Goal: Task Accomplishment & Management: Use online tool/utility

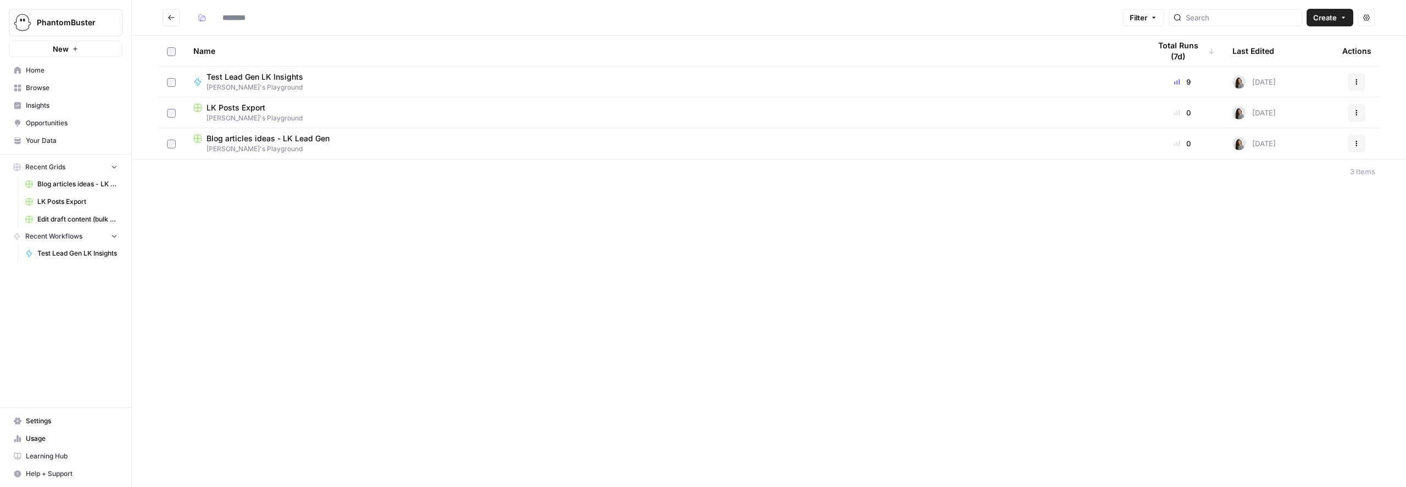
type input "**********"
click at [49, 88] on span "Browse" at bounding box center [72, 88] width 92 height 10
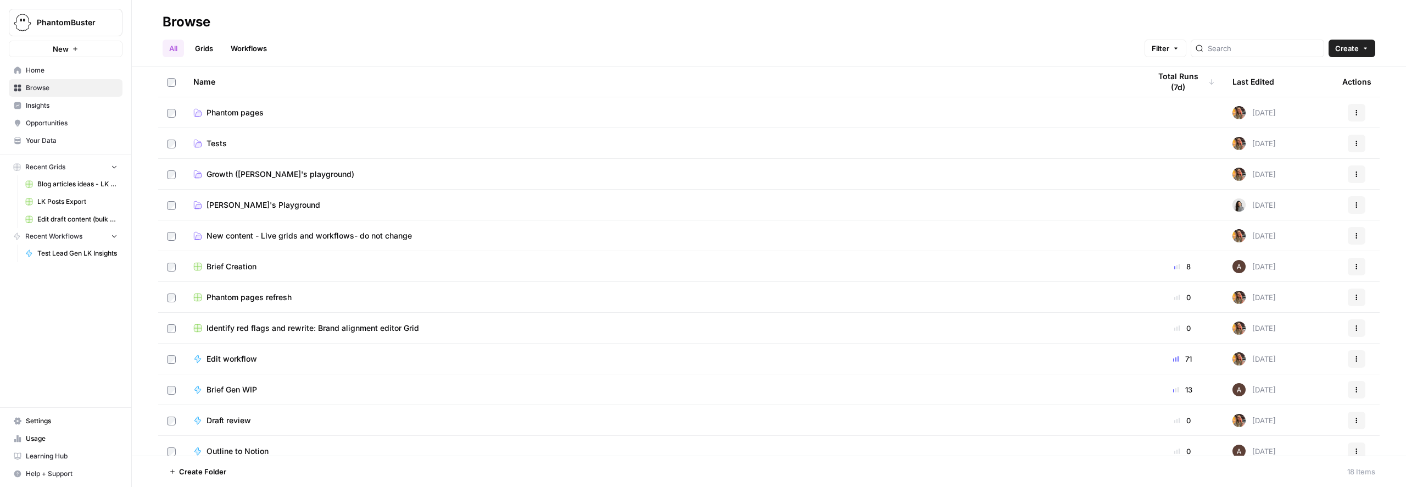
click at [244, 182] on td "Growth ([PERSON_NAME]'s playground)" at bounding box center [663, 174] width 957 height 30
click at [250, 175] on span "Growth ([PERSON_NAME]'s playground)" at bounding box center [280, 174] width 148 height 11
click at [276, 208] on link "[PERSON_NAME]'s Playground" at bounding box center [662, 204] width 939 height 11
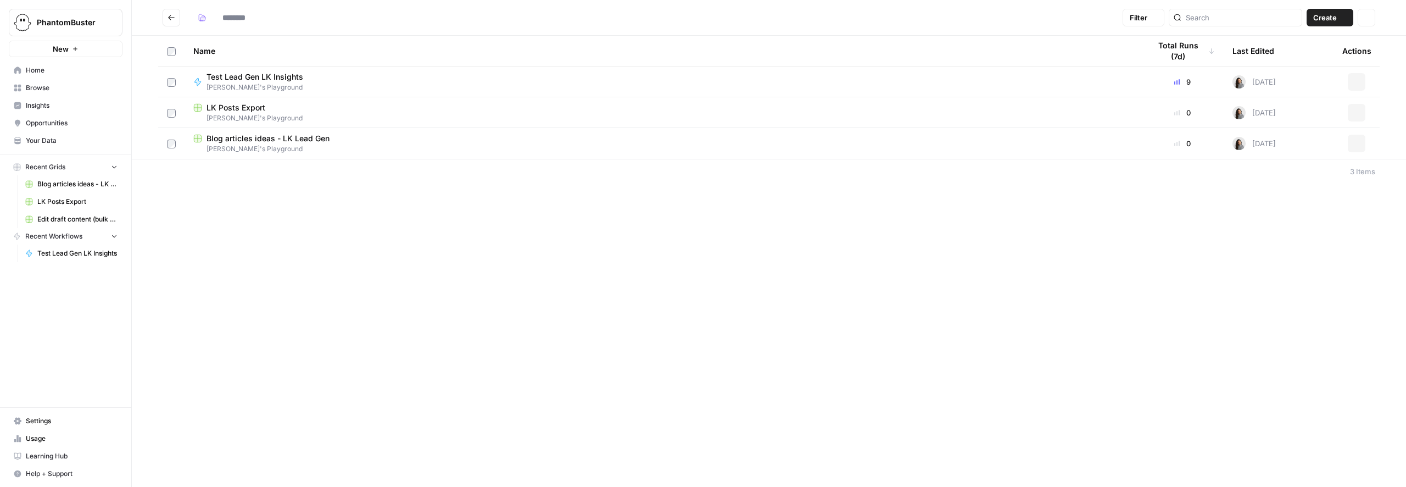
type input "**********"
click at [276, 208] on div "**********" at bounding box center [769, 243] width 1274 height 487
click at [501, 203] on div "**********" at bounding box center [769, 243] width 1274 height 487
click at [1321, 20] on span "Create" at bounding box center [1325, 17] width 24 height 11
click at [1292, 44] on span "Grid" at bounding box center [1309, 43] width 62 height 11
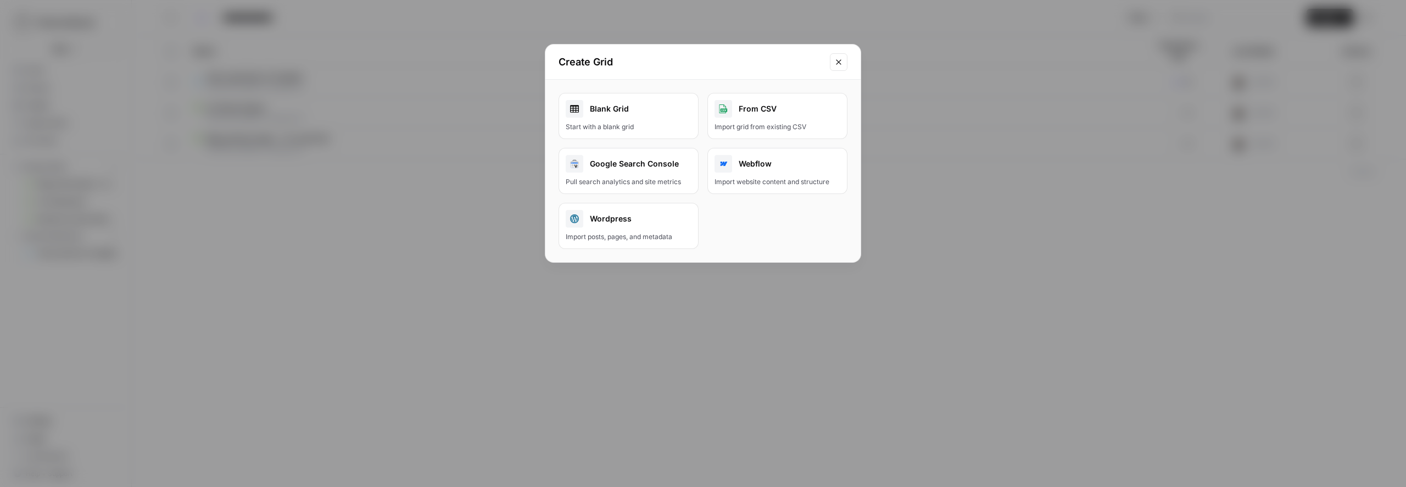
click at [619, 122] on div "Start with a blank grid" at bounding box center [629, 127] width 126 height 10
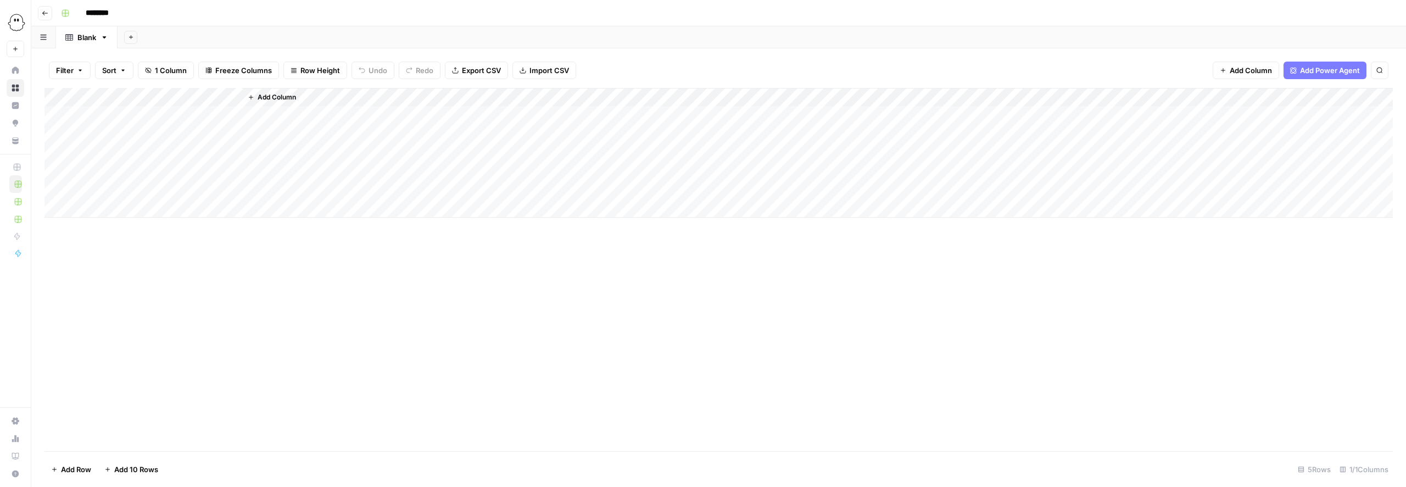
click at [102, 15] on input "********" at bounding box center [112, 13] width 62 height 18
type input "**********"
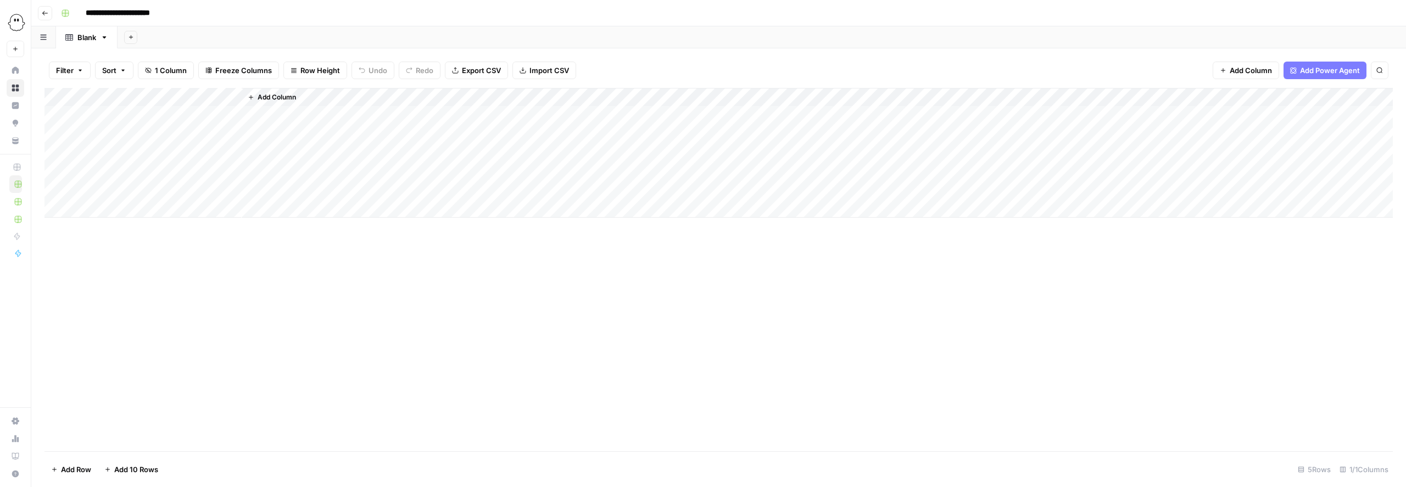
click at [397, 318] on div "Add Column" at bounding box center [718, 269] width 1348 height 363
drag, startPoint x: 1020, startPoint y: 345, endPoint x: 973, endPoint y: 321, distance: 53.3
click at [1020, 345] on div "Add Column" at bounding box center [718, 269] width 1348 height 363
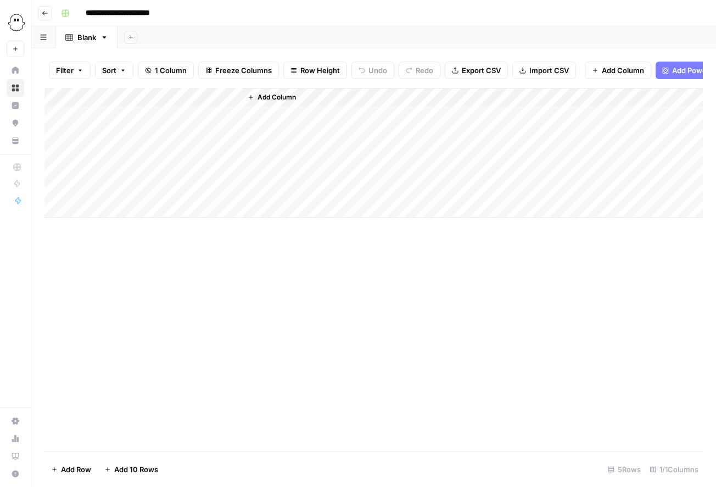
click at [113, 95] on div "Add Column" at bounding box center [373, 153] width 658 height 130
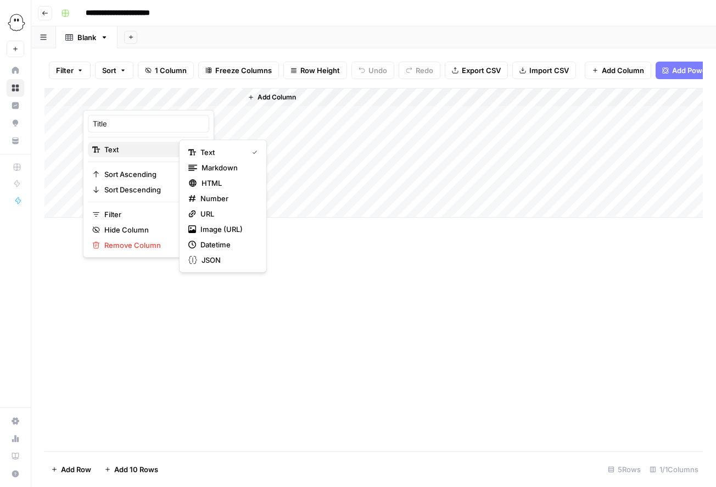
click at [129, 146] on span "Text" at bounding box center [146, 149] width 85 height 11
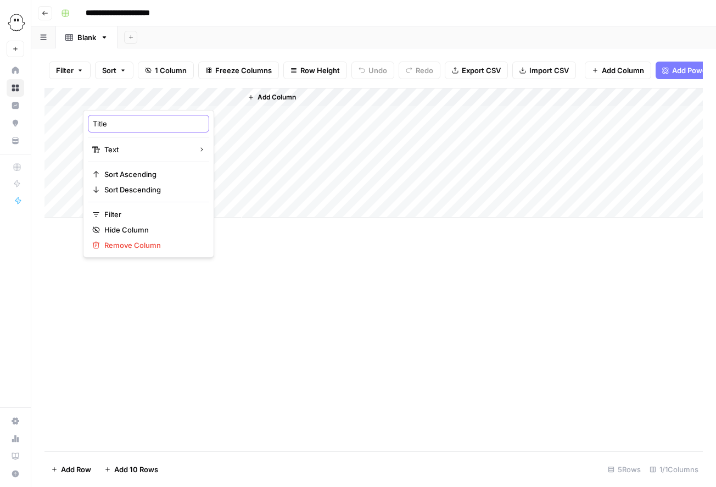
click at [122, 122] on input "Title" at bounding box center [148, 123] width 111 height 11
type input "Status"
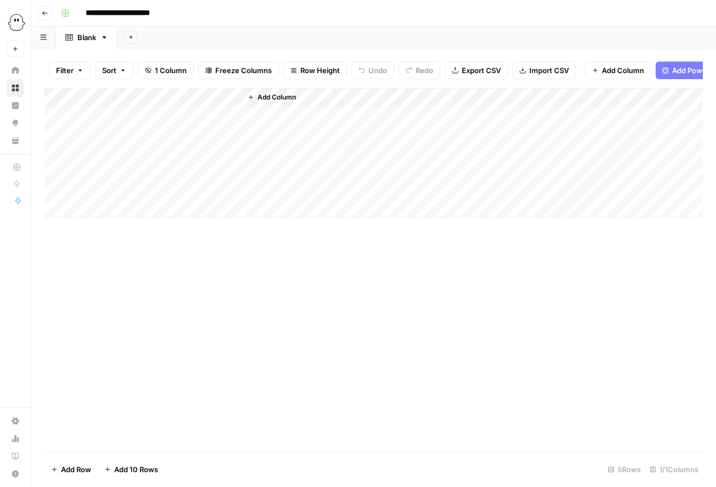
click at [120, 98] on div "Add Column" at bounding box center [373, 153] width 658 height 130
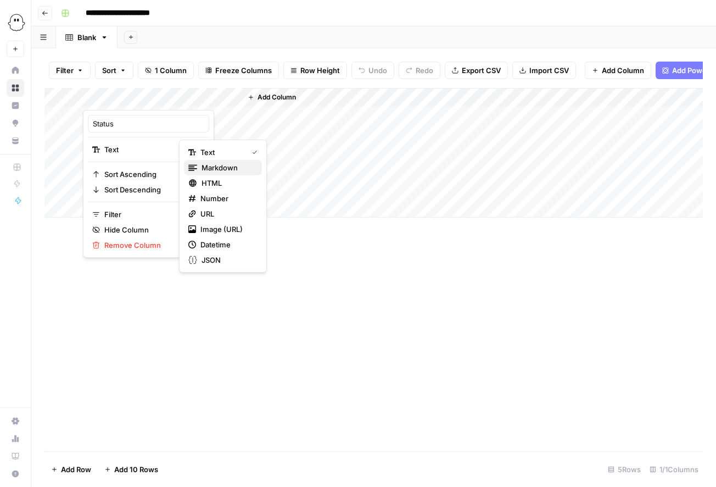
click at [215, 167] on span "Markdown" at bounding box center [228, 167] width 52 height 11
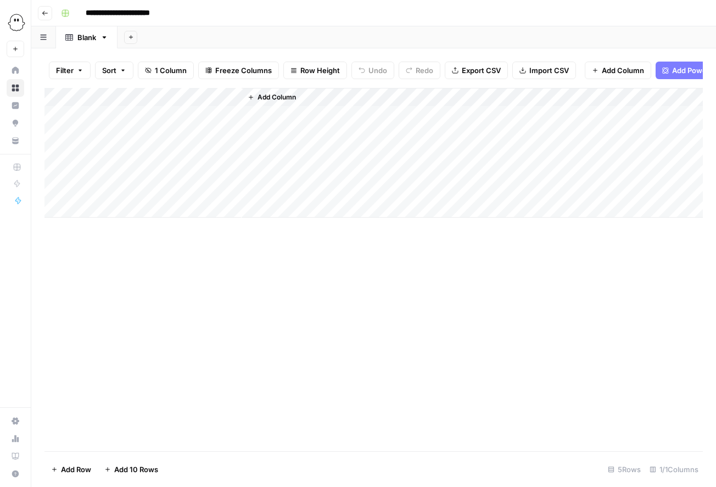
click at [127, 97] on div "Add Column" at bounding box center [373, 153] width 658 height 130
click at [120, 176] on span "Filter" at bounding box center [152, 174] width 96 height 11
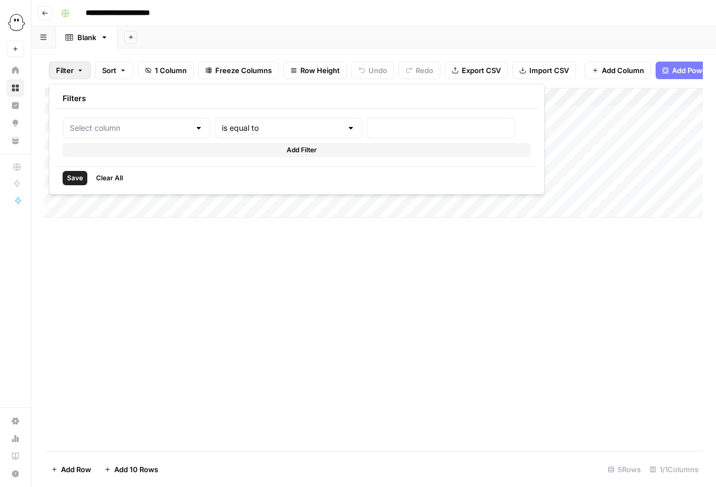
type input "Status"
click at [208, 129] on div at bounding box center [212, 127] width 9 height 11
click at [208, 132] on div at bounding box center [212, 127] width 9 height 11
type input "Status"
click at [245, 130] on input "text" at bounding box center [301, 127] width 133 height 11
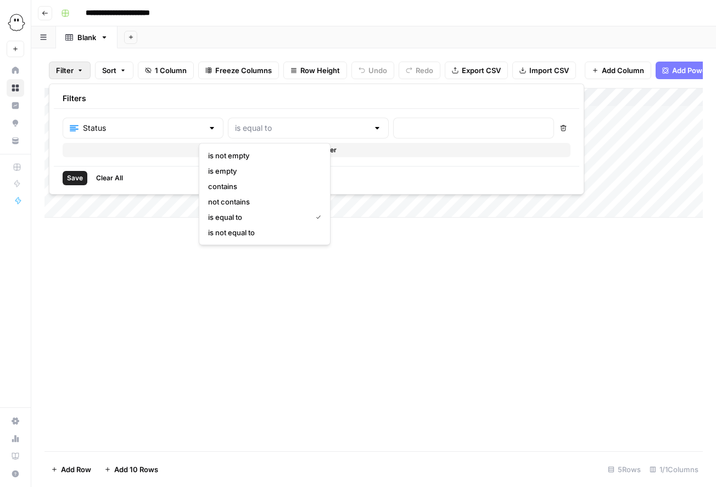
click at [306, 293] on div "Add Column" at bounding box center [373, 269] width 658 height 363
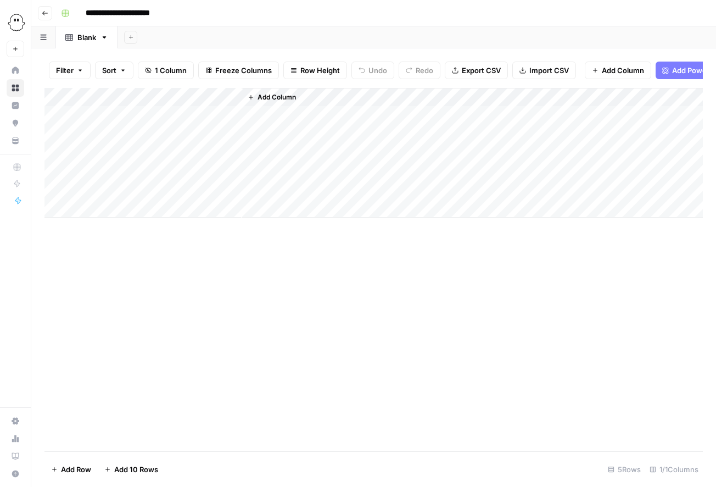
click at [231, 96] on div "Add Column" at bounding box center [373, 153] width 658 height 130
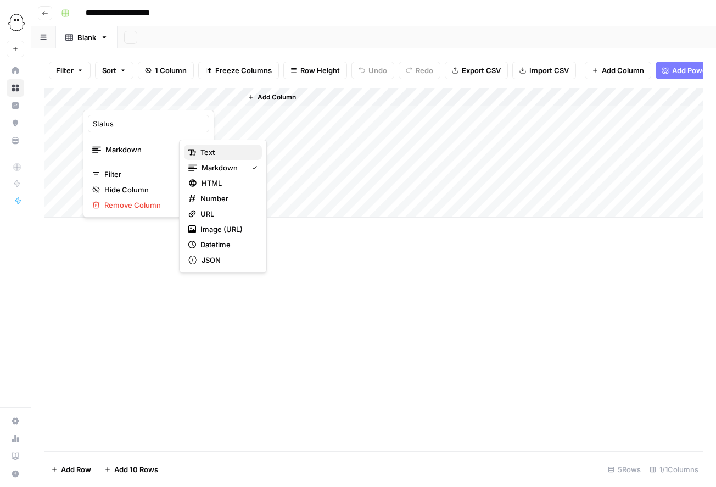
click at [214, 153] on span "Text" at bounding box center [226, 152] width 53 height 11
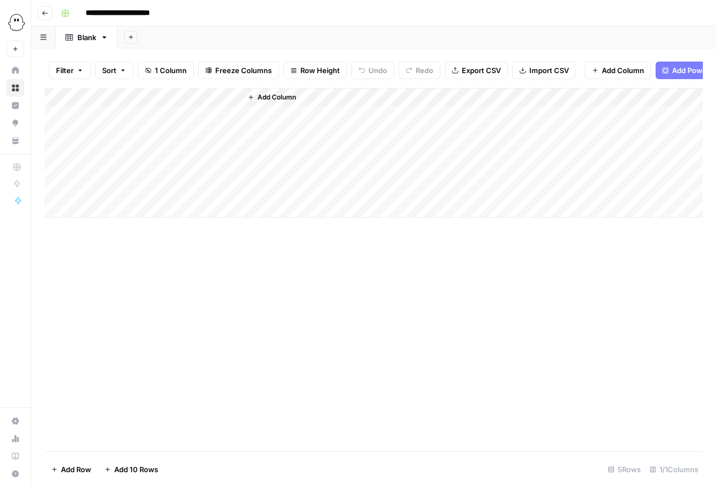
click at [254, 97] on icon "button" at bounding box center [251, 97] width 7 height 7
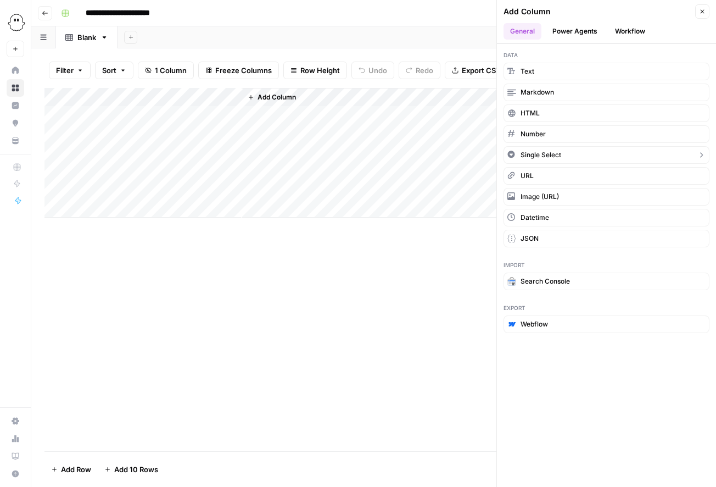
click at [512, 154] on icon "button" at bounding box center [511, 154] width 8 height 8
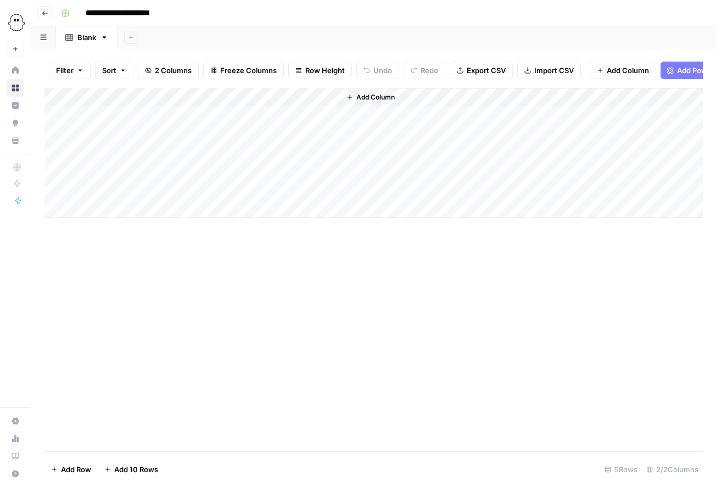
click at [215, 97] on div "Add Column" at bounding box center [373, 153] width 658 height 130
drag, startPoint x: 440, startPoint y: 289, endPoint x: 405, endPoint y: 248, distance: 54.1
click at [440, 289] on div "Add Column" at bounding box center [373, 269] width 658 height 363
click at [230, 97] on div "Add Column" at bounding box center [373, 153] width 658 height 130
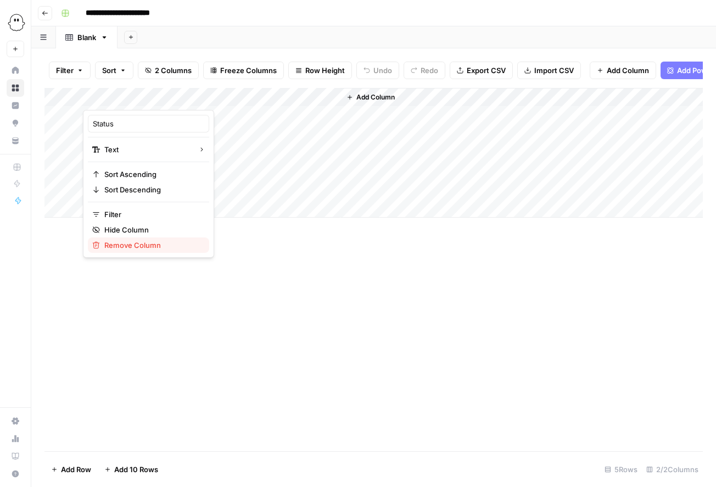
click at [138, 243] on span "Remove Column" at bounding box center [152, 244] width 96 height 11
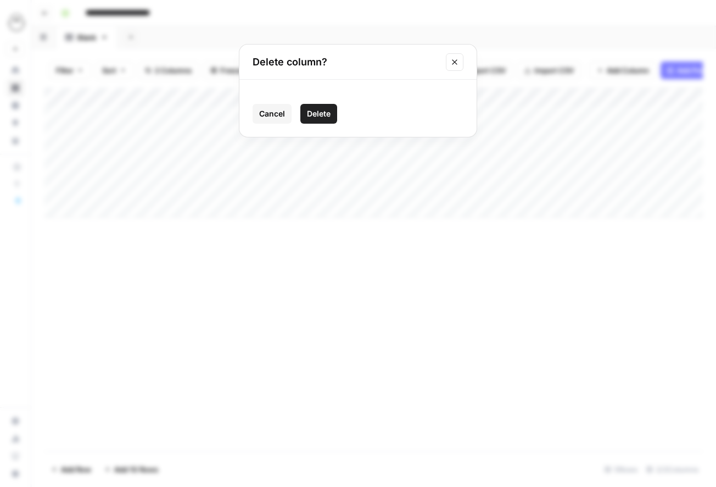
click at [318, 114] on span "Delete" at bounding box center [319, 113] width 24 height 11
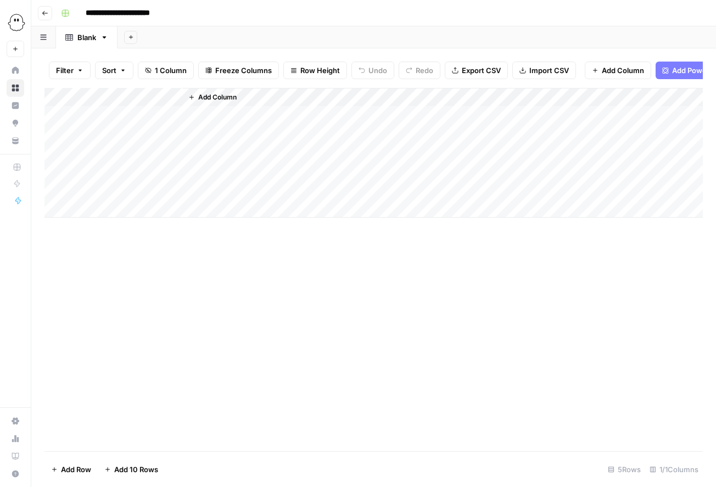
click at [111, 97] on div "Add Column" at bounding box center [373, 153] width 658 height 130
click at [122, 124] on input "New Column" at bounding box center [159, 123] width 133 height 11
type input "Status"
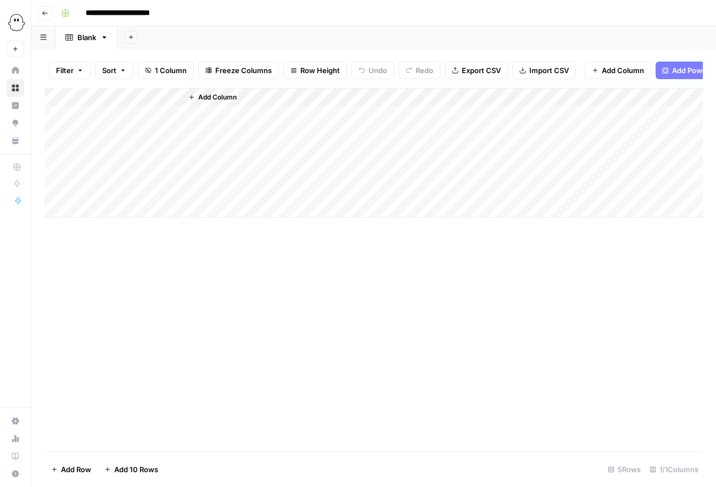
drag, startPoint x: 378, startPoint y: 305, endPoint x: 376, endPoint y: 293, distance: 12.3
click at [378, 305] on div "Add Column" at bounding box center [373, 269] width 658 height 363
click at [192, 97] on icon "button" at bounding box center [191, 97] width 4 height 4
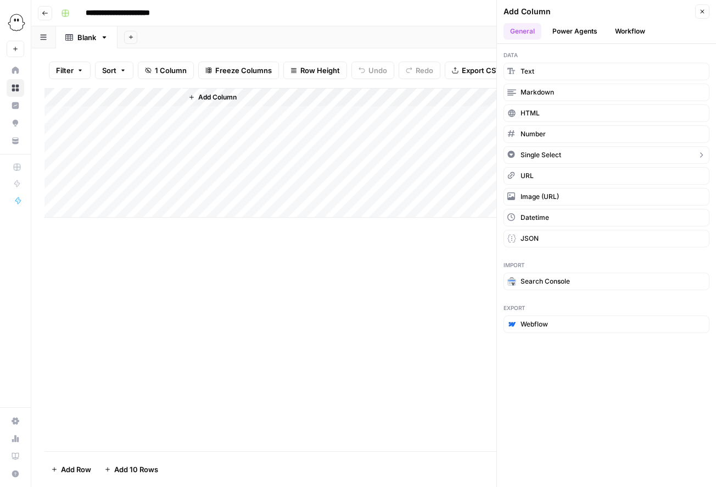
click at [534, 153] on span "Single Select" at bounding box center [541, 155] width 41 height 10
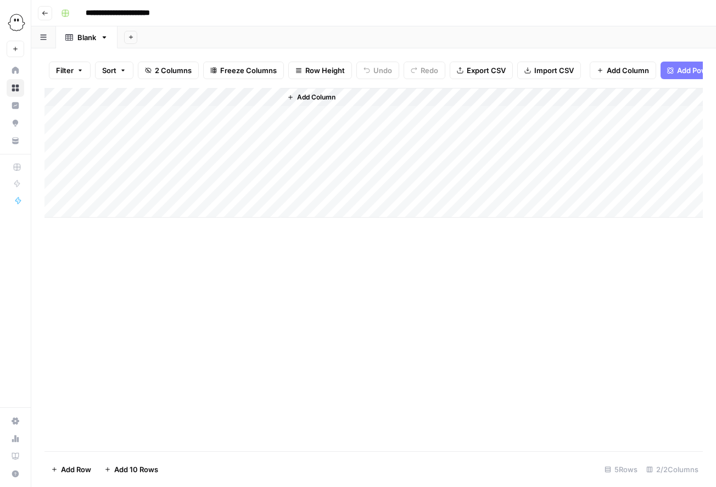
click at [233, 98] on div "Add Column" at bounding box center [373, 153] width 658 height 130
click at [222, 124] on input "New Column" at bounding box center [258, 123] width 133 height 11
type input "Editor"
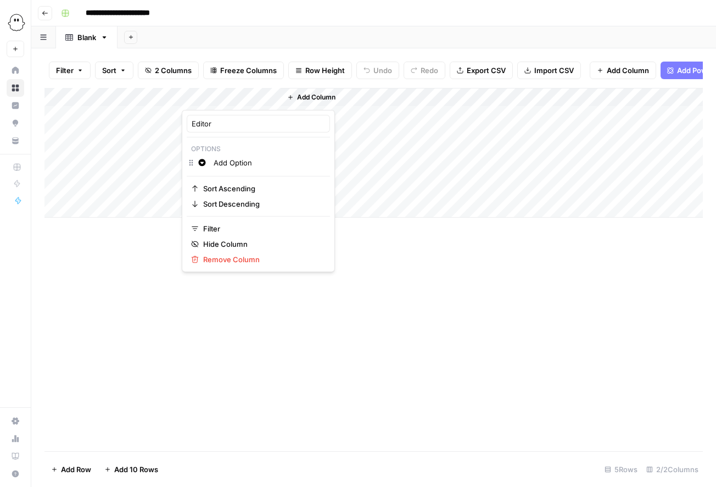
click at [398, 283] on div "Add Column" at bounding box center [373, 269] width 658 height 363
click at [291, 98] on icon "button" at bounding box center [290, 97] width 7 height 7
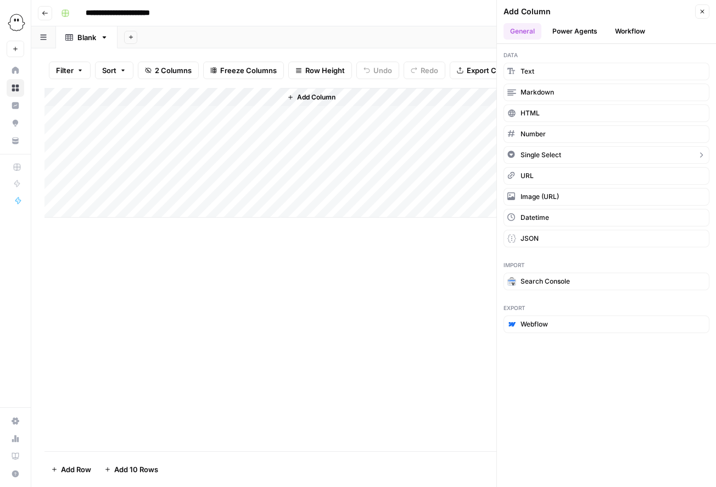
drag, startPoint x: 564, startPoint y: 157, endPoint x: 534, endPoint y: 157, distance: 30.2
click at [564, 157] on button "Single Select" at bounding box center [607, 155] width 206 height 18
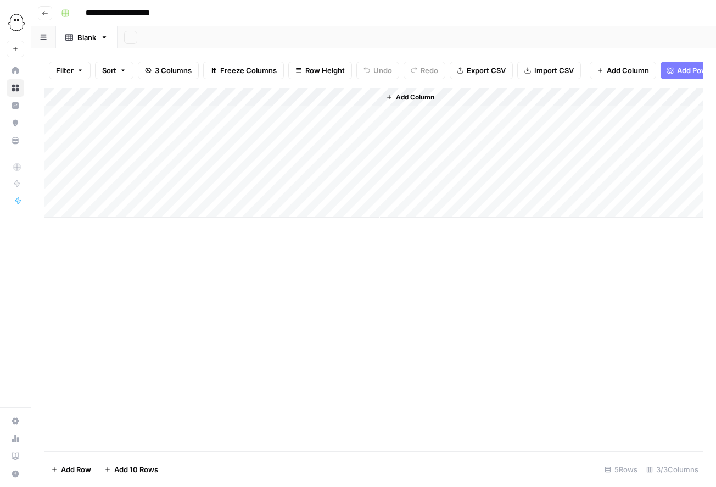
click at [322, 98] on div "Add Column" at bounding box center [373, 153] width 658 height 130
click at [317, 121] on input "New Column" at bounding box center [356, 123] width 133 height 11
type input "Platform"
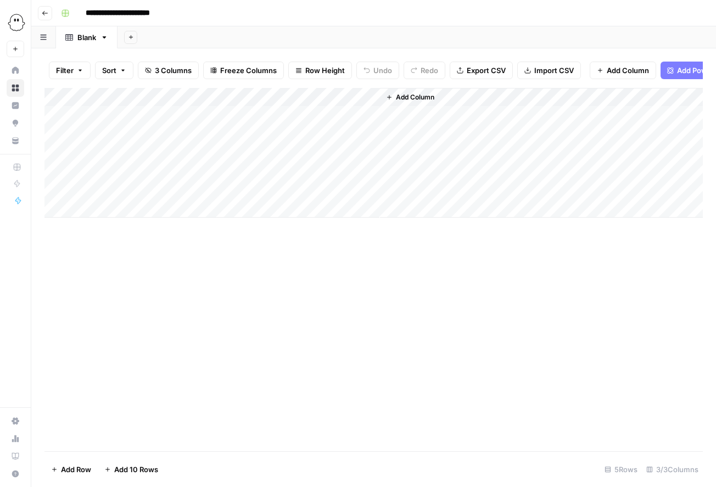
click at [321, 399] on div "Add Column" at bounding box center [373, 269] width 658 height 363
click at [392, 97] on icon "button" at bounding box center [389, 97] width 7 height 7
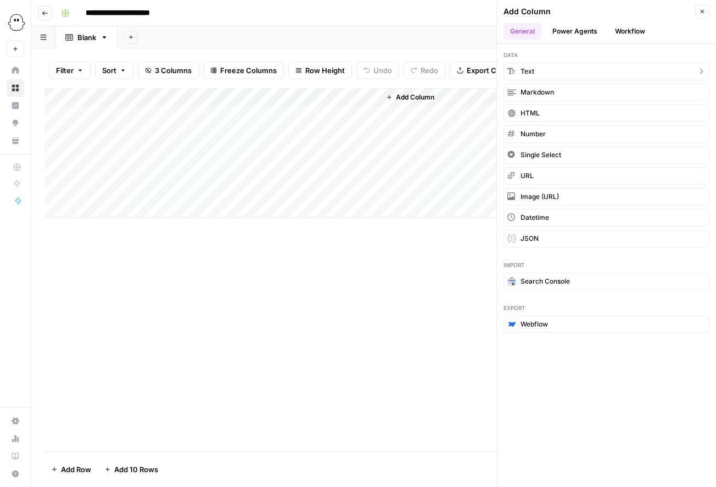
click at [540, 74] on button "Text" at bounding box center [607, 72] width 206 height 18
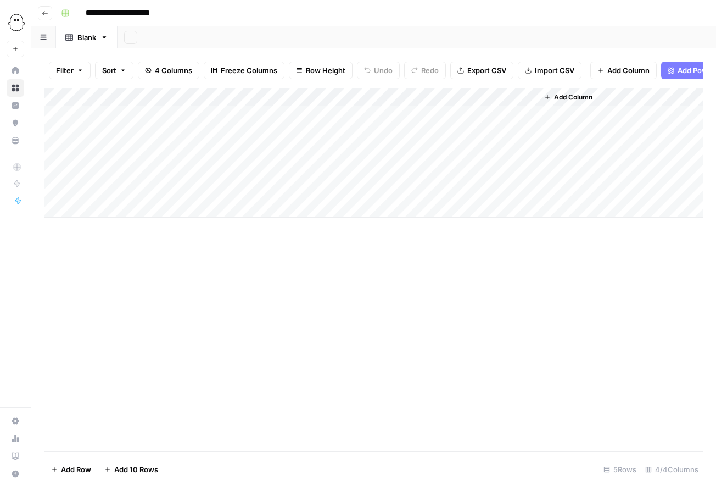
click at [431, 97] on div "Add Column" at bounding box center [373, 153] width 658 height 130
click at [428, 126] on input "New Column" at bounding box center [444, 123] width 111 height 11
type input "Keyword"
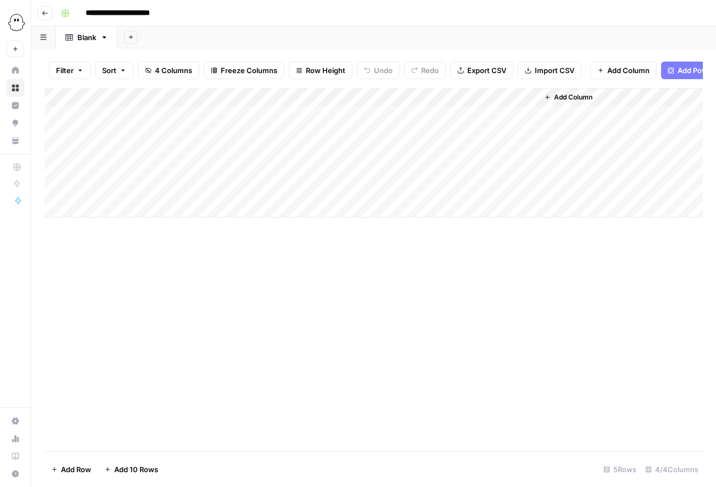
click at [482, 374] on div "Add Column" at bounding box center [373, 269] width 658 height 363
click at [556, 100] on span "Add Column" at bounding box center [573, 97] width 38 height 10
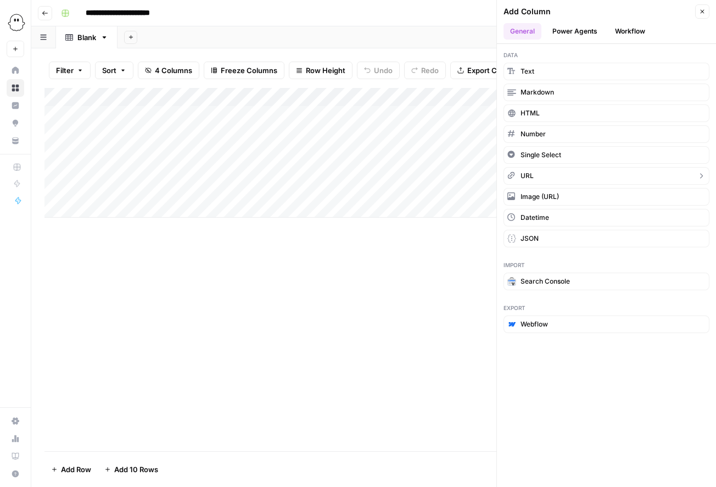
click at [554, 172] on button "URL" at bounding box center [607, 176] width 206 height 18
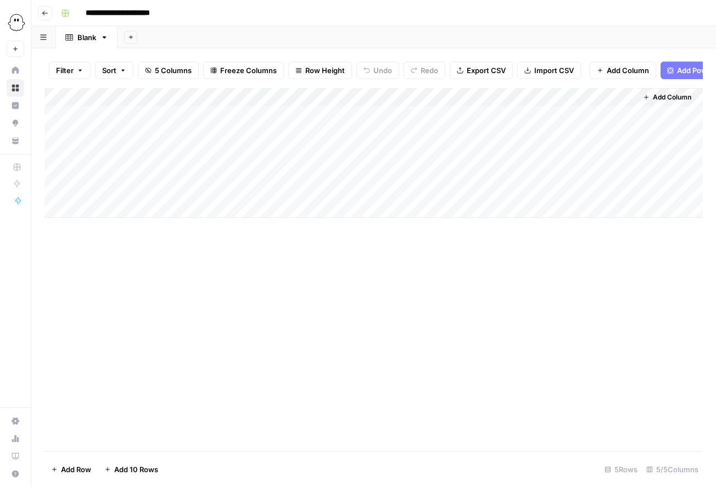
click at [420, 322] on div "Add Column" at bounding box center [373, 269] width 658 height 363
click at [571, 96] on div "Add Column" at bounding box center [373, 153] width 658 height 130
click at [566, 100] on div at bounding box center [587, 99] width 99 height 22
click at [565, 126] on input "New Column" at bounding box center [602, 123] width 111 height 11
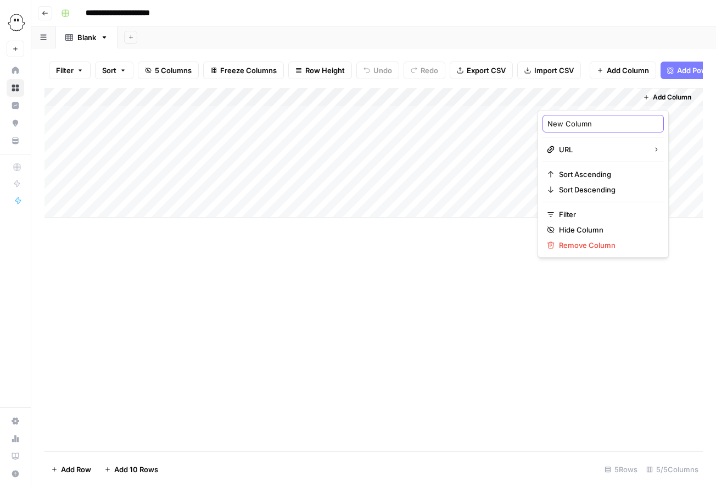
click at [565, 126] on input "New Column" at bounding box center [602, 123] width 111 height 11
type input "URL"
click at [475, 377] on div "Add Column" at bounding box center [373, 269] width 658 height 363
click at [658, 98] on span "Add Column" at bounding box center [672, 97] width 38 height 10
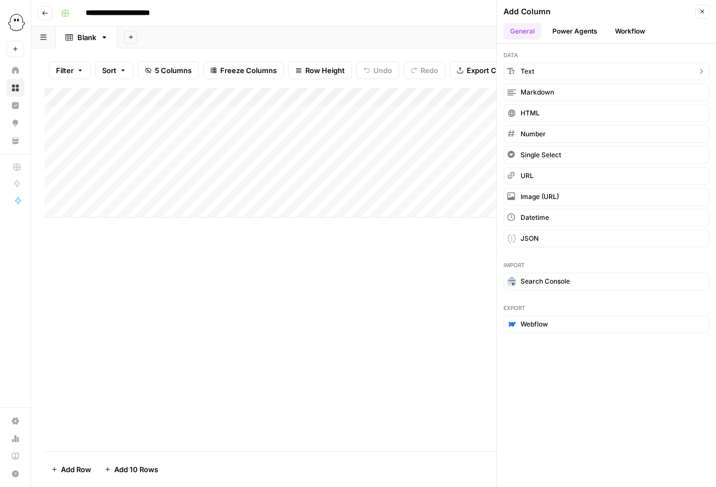
click at [598, 77] on button "Text" at bounding box center [607, 72] width 206 height 18
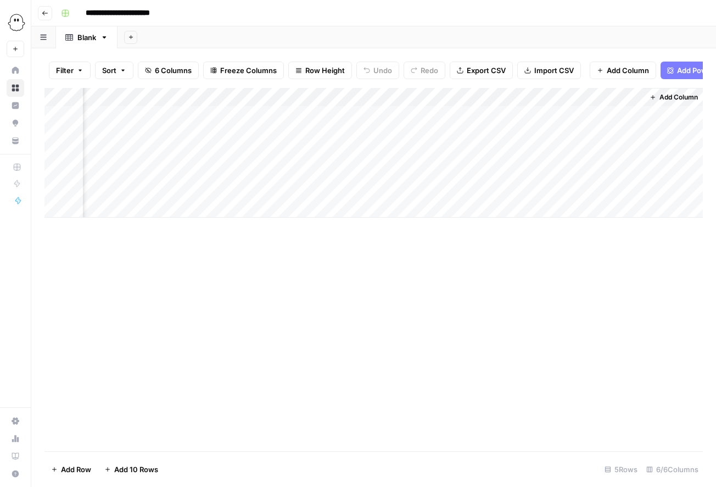
scroll to position [0, 153]
click at [510, 98] on div "Add Column" at bounding box center [373, 153] width 658 height 130
click at [510, 98] on div at bounding box center [562, 99] width 159 height 22
click at [512, 122] on input "New Column" at bounding box center [548, 123] width 111 height 11
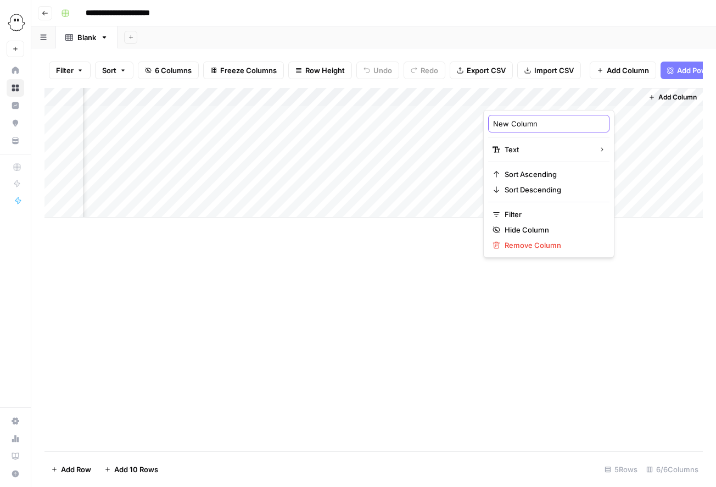
click at [512, 122] on input "New Column" at bounding box center [548, 123] width 111 height 11
type input "Content to edit"
click at [438, 399] on div "Add Column" at bounding box center [373, 269] width 658 height 363
click at [479, 282] on div "Add Column" at bounding box center [373, 269] width 658 height 363
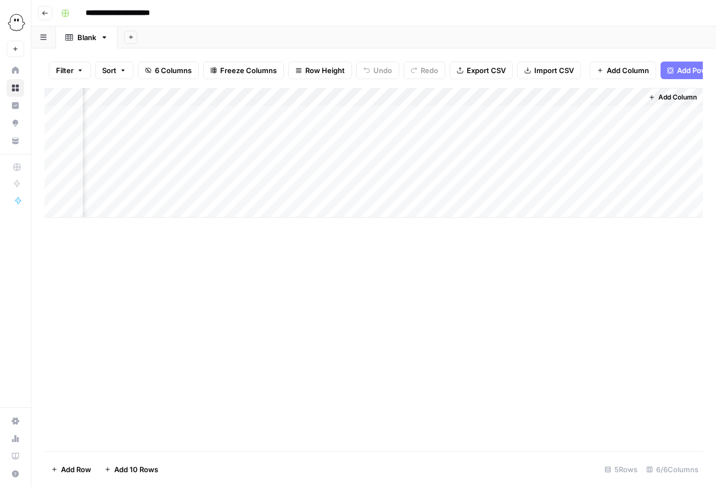
scroll to position [0, 0]
click at [311, 294] on div "Add Column" at bounding box center [373, 269] width 658 height 363
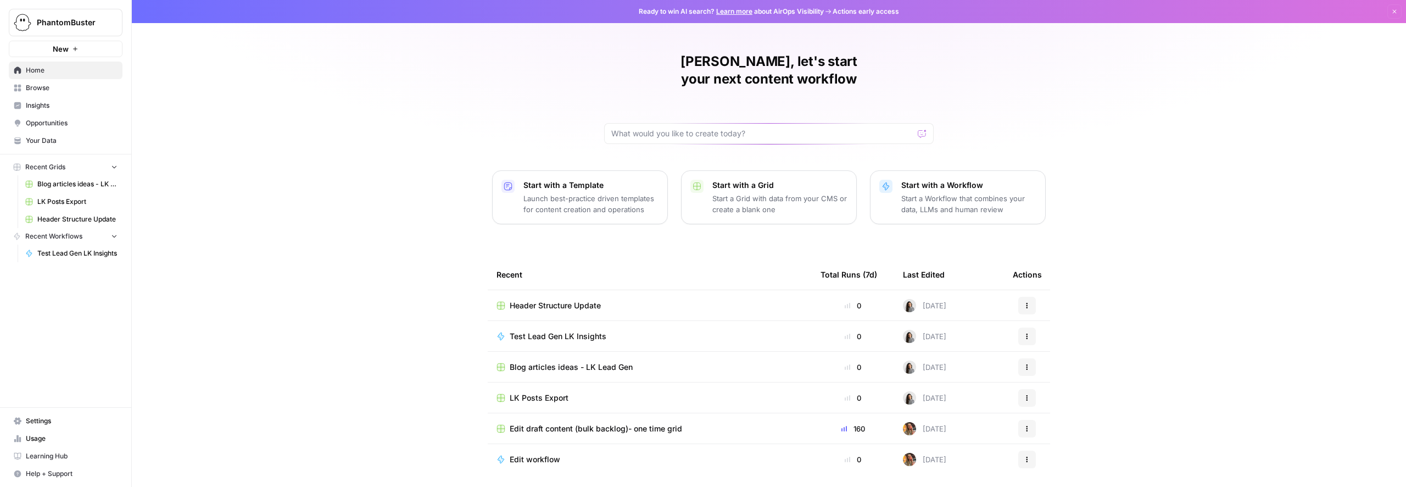
click at [36, 88] on span "Browse" at bounding box center [72, 88] width 92 height 10
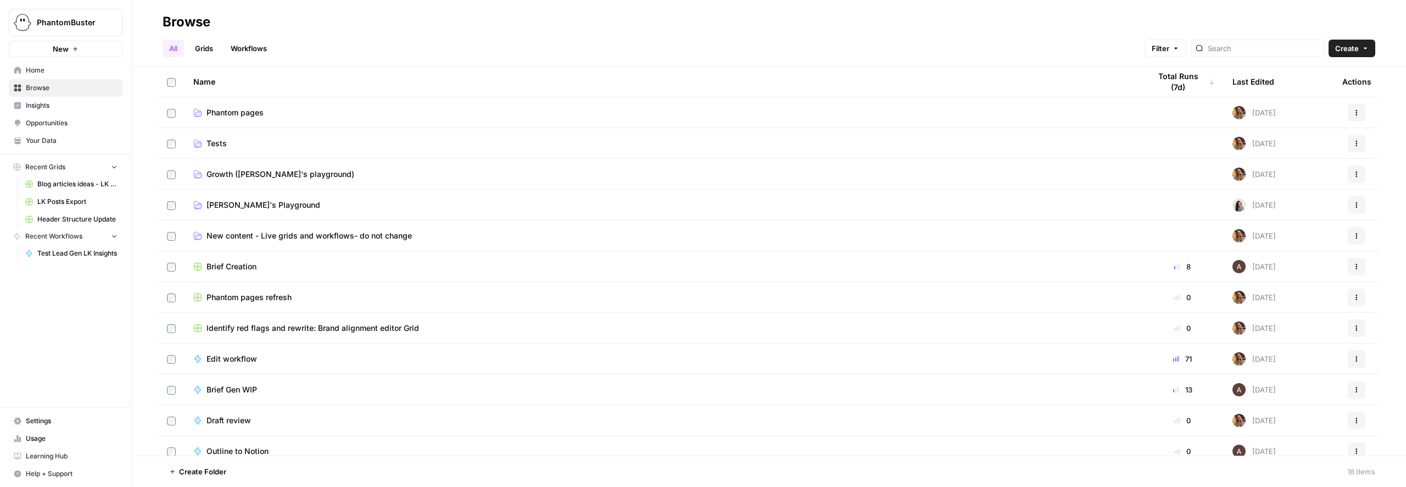
click at [244, 114] on span "Phantom pages" at bounding box center [234, 112] width 57 height 11
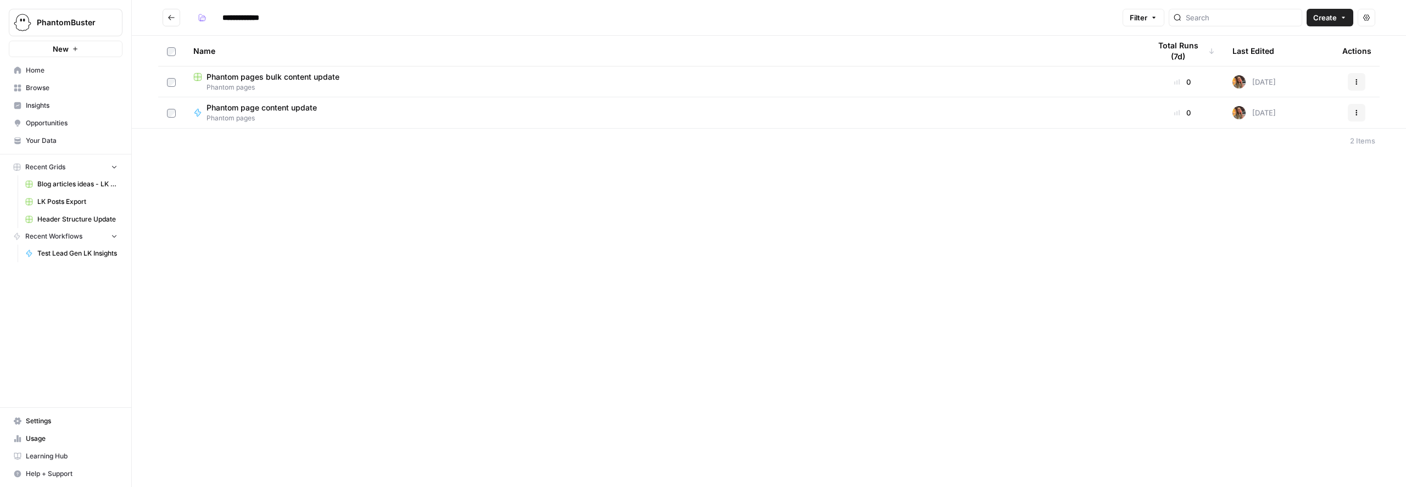
click at [168, 16] on icon "Go back" at bounding box center [171, 18] width 8 height 8
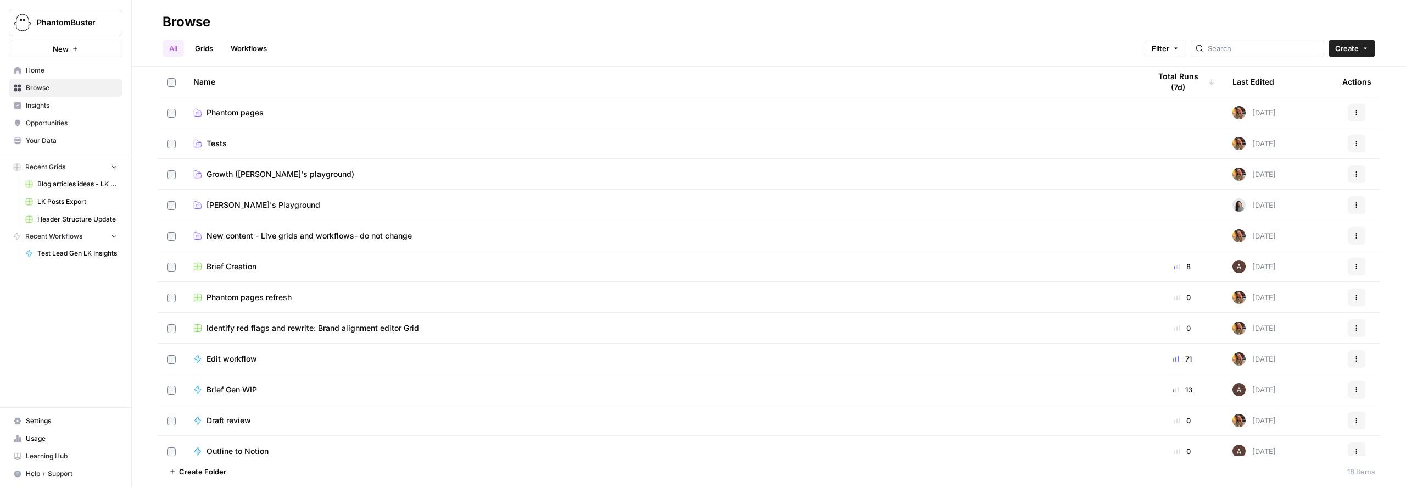
click at [266, 232] on span "New content - Live grids and workflows- do not change" at bounding box center [308, 235] width 205 height 11
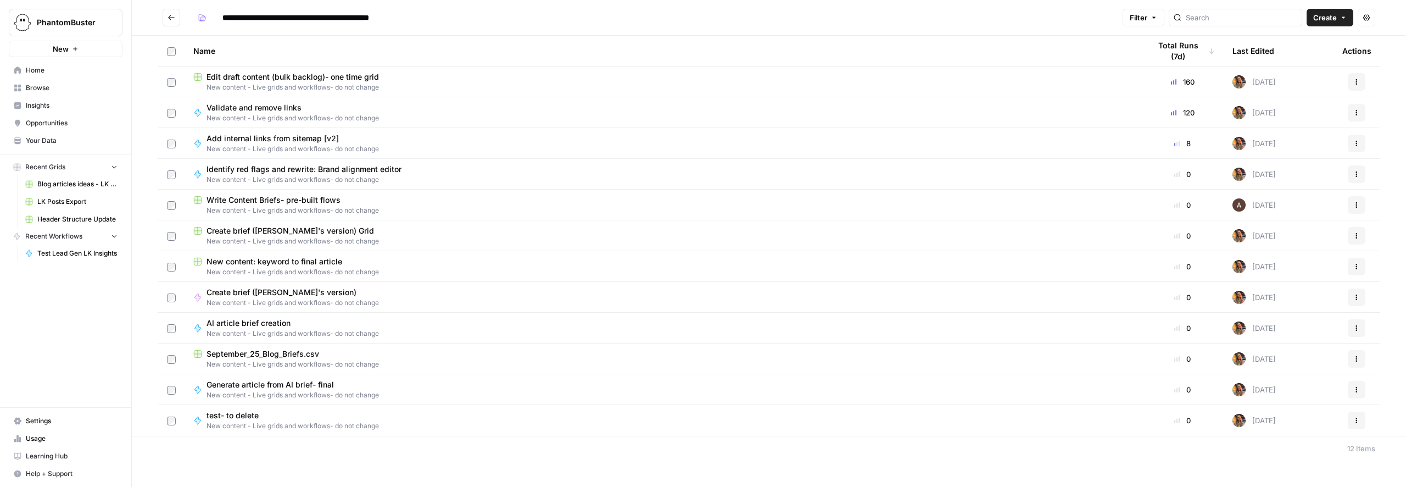
click at [236, 85] on span "New content - Live grids and workflows- do not change" at bounding box center [662, 87] width 939 height 10
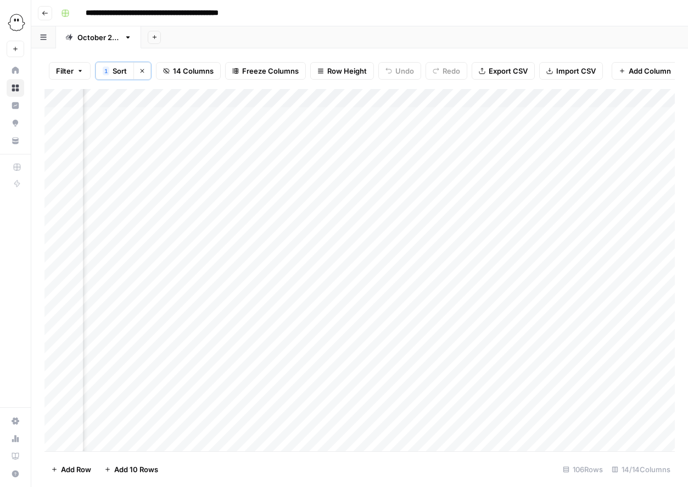
scroll to position [0, 370]
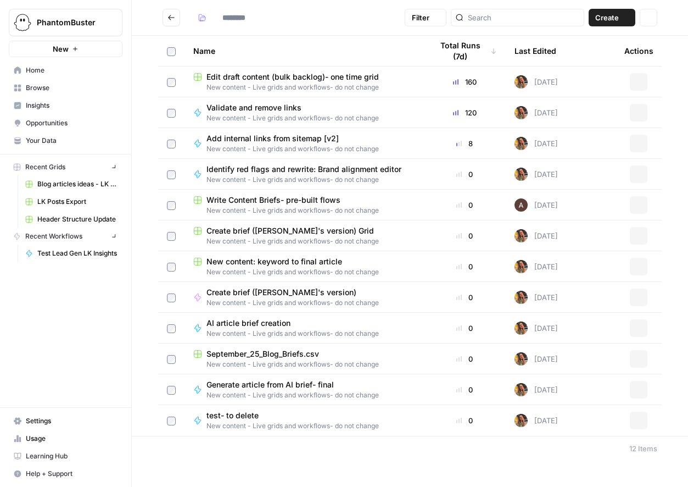
type input "**********"
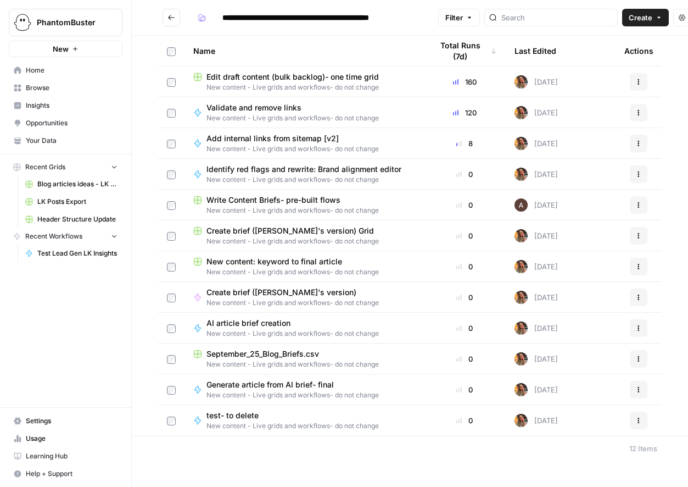
click at [270, 382] on span "Generate article from AI brief- final" at bounding box center [288, 384] width 164 height 11
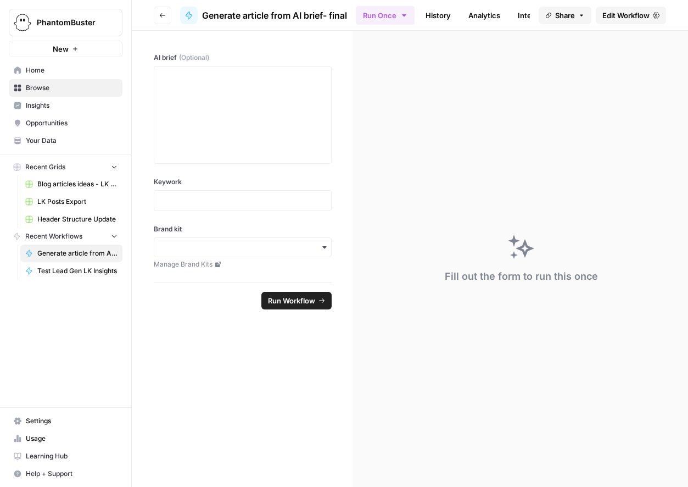
click at [639, 17] on span "Edit Workflow" at bounding box center [625, 15] width 47 height 11
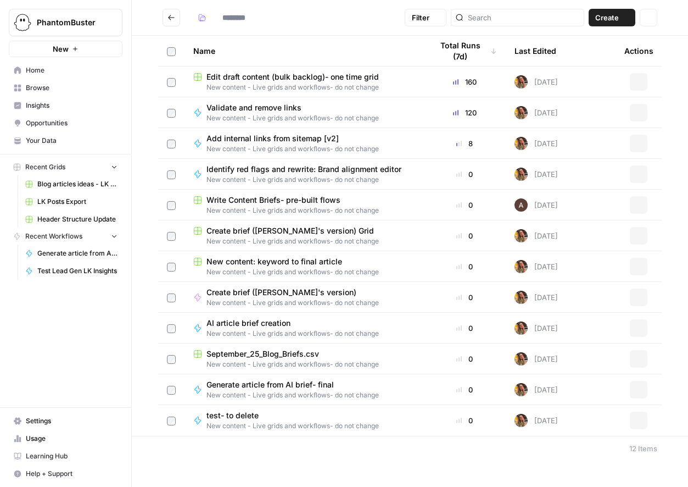
type input "**********"
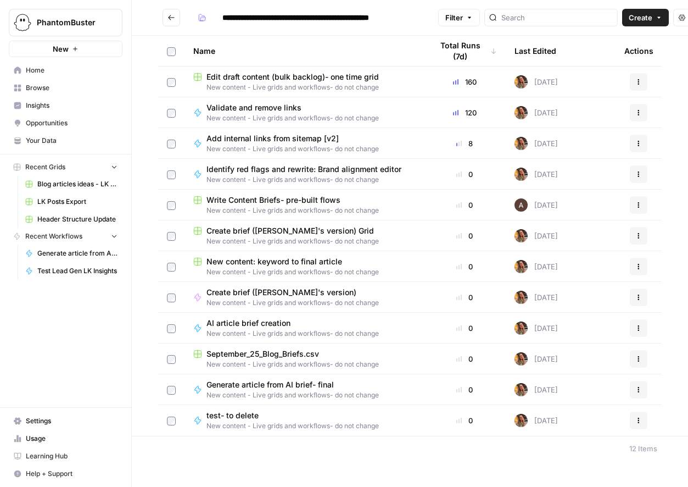
click at [284, 171] on span "Identify red flags and rewrite: Brand alignment editor" at bounding box center [303, 169] width 195 height 11
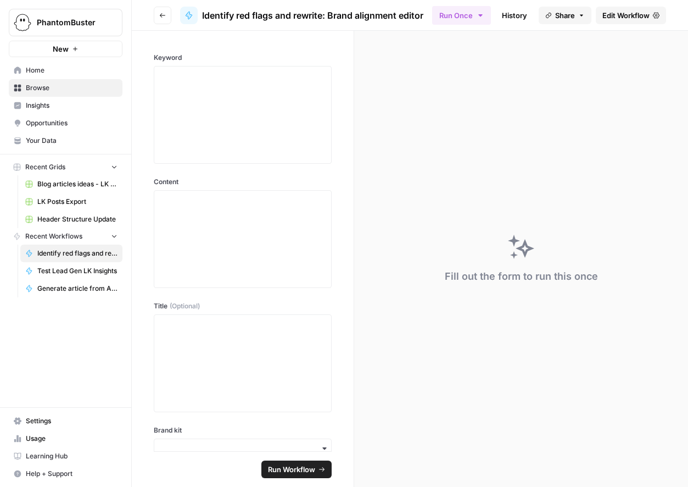
click at [650, 18] on link "Edit Workflow" at bounding box center [631, 16] width 70 height 18
